Goal: Information Seeking & Learning: Compare options

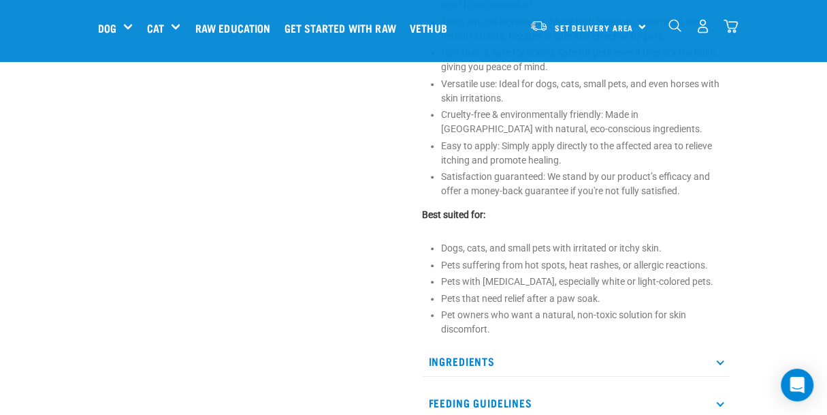
scroll to position [884, 0]
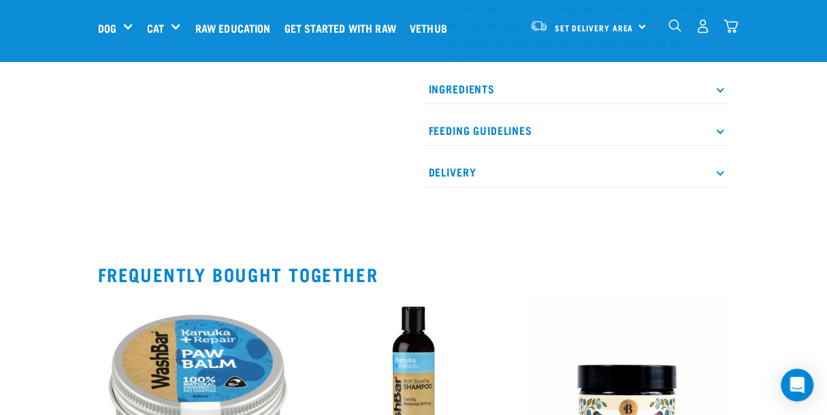
click at [314, 295] on img at bounding box center [413, 394] width 199 height 199
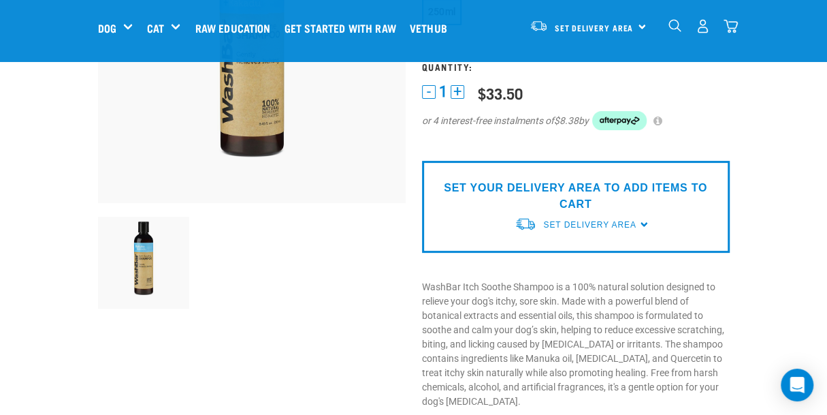
scroll to position [272, 0]
